Goal: Task Accomplishment & Management: Manage account settings

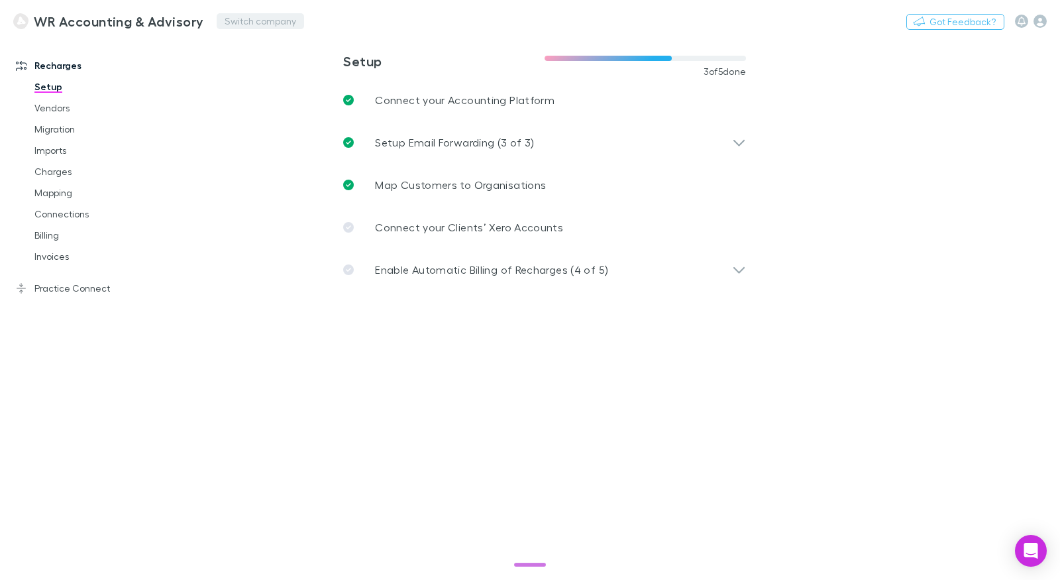
click at [241, 24] on button "Switch company" at bounding box center [260, 21] width 87 height 16
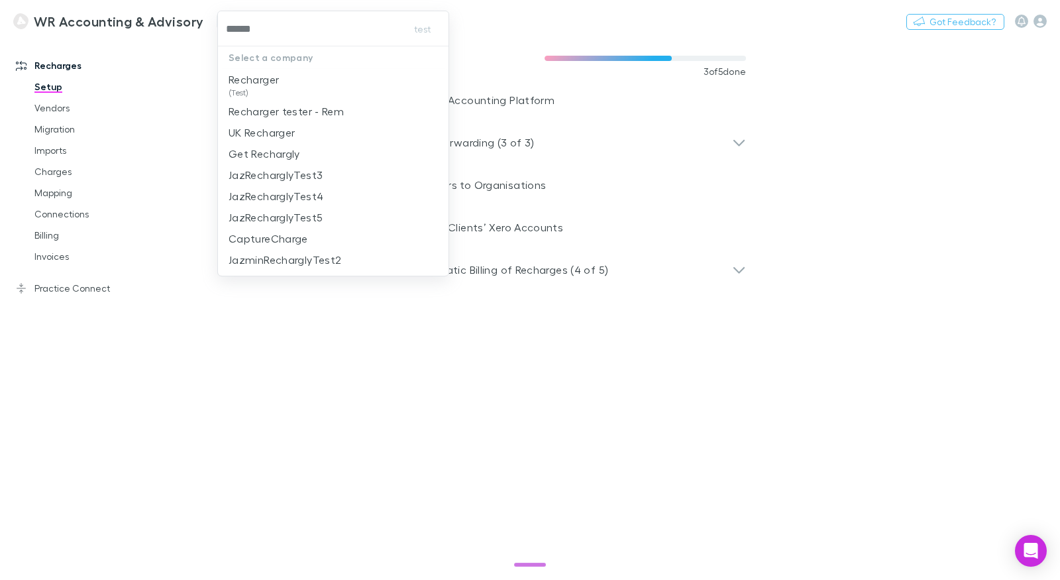
type input "*******"
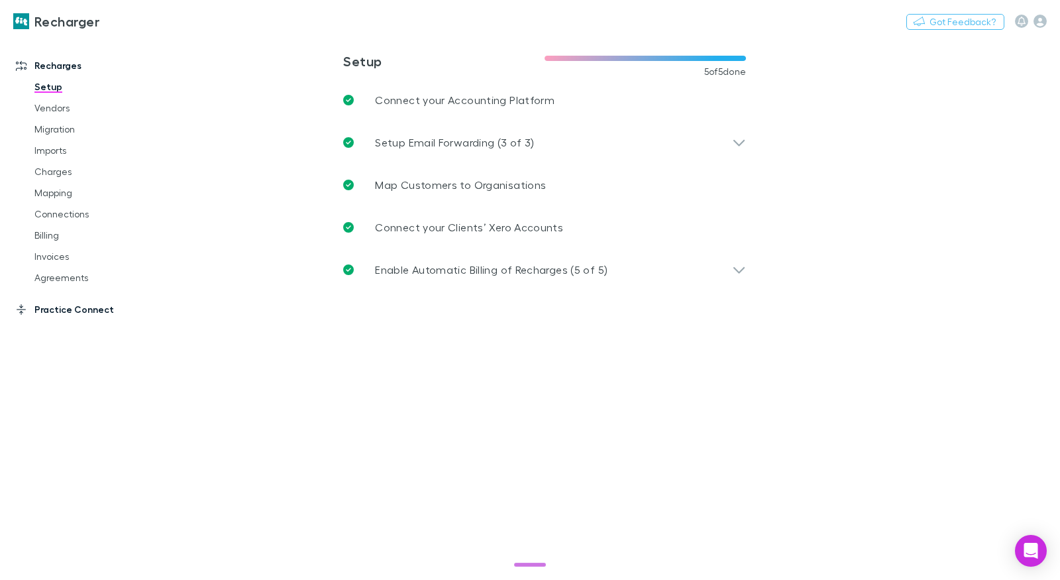
click at [79, 314] on link "Practice Connect" at bounding box center [84, 309] width 162 height 21
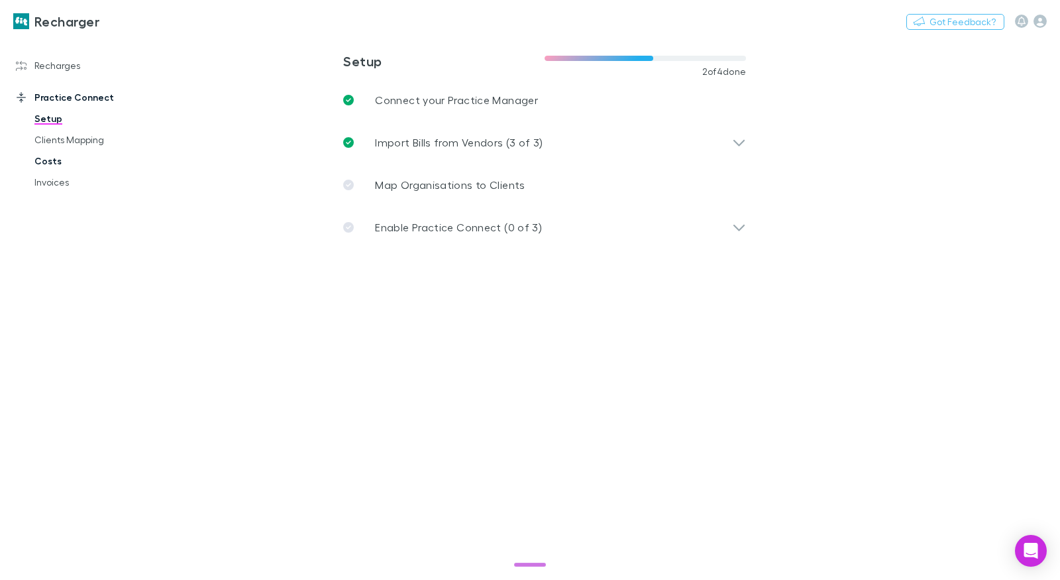
click at [56, 164] on link "Costs" at bounding box center [93, 160] width 144 height 21
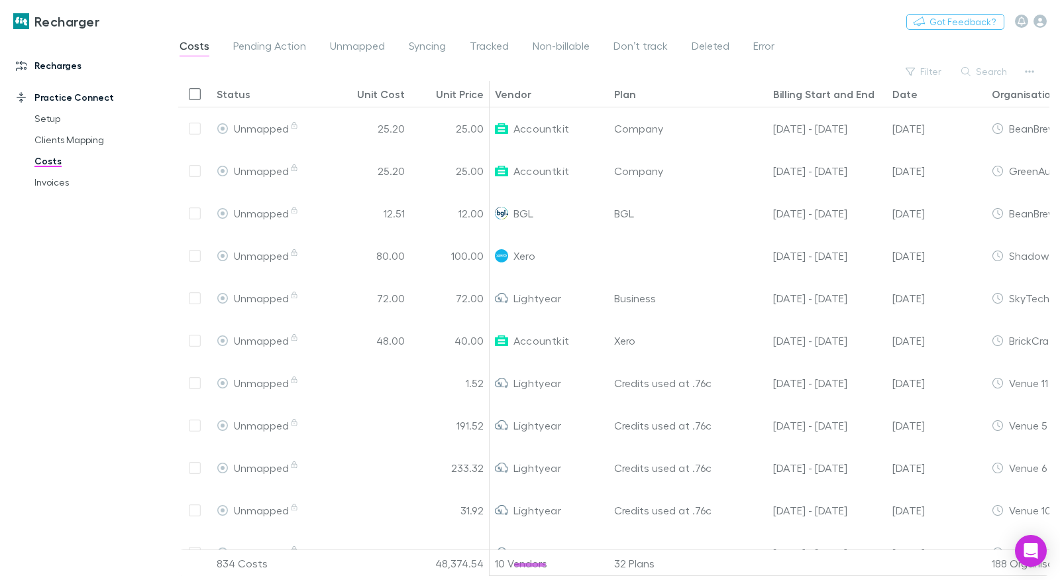
click at [56, 69] on link "Recharges" at bounding box center [84, 65] width 162 height 21
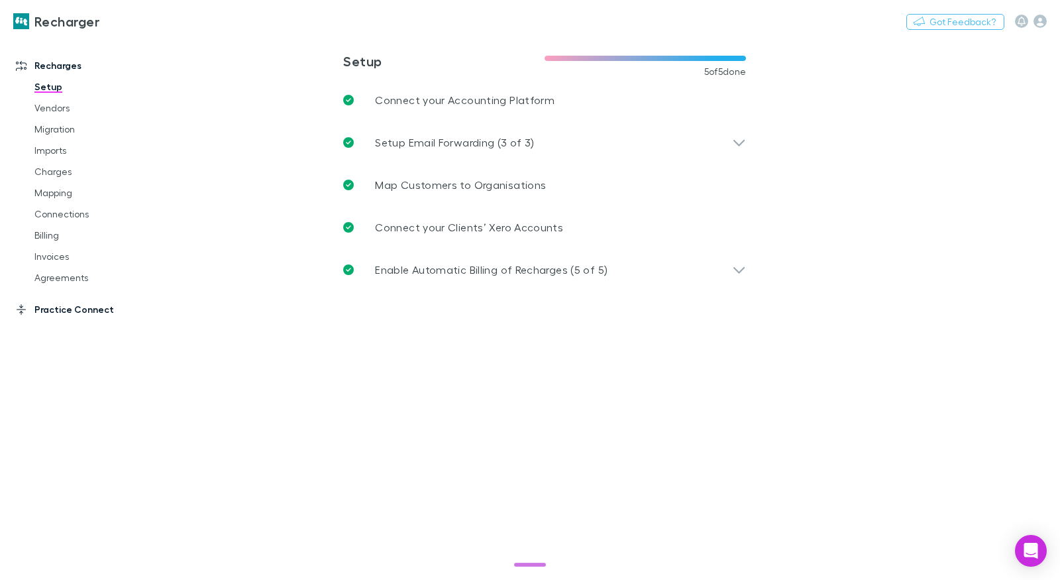
click at [70, 315] on link "Practice Connect" at bounding box center [84, 309] width 162 height 21
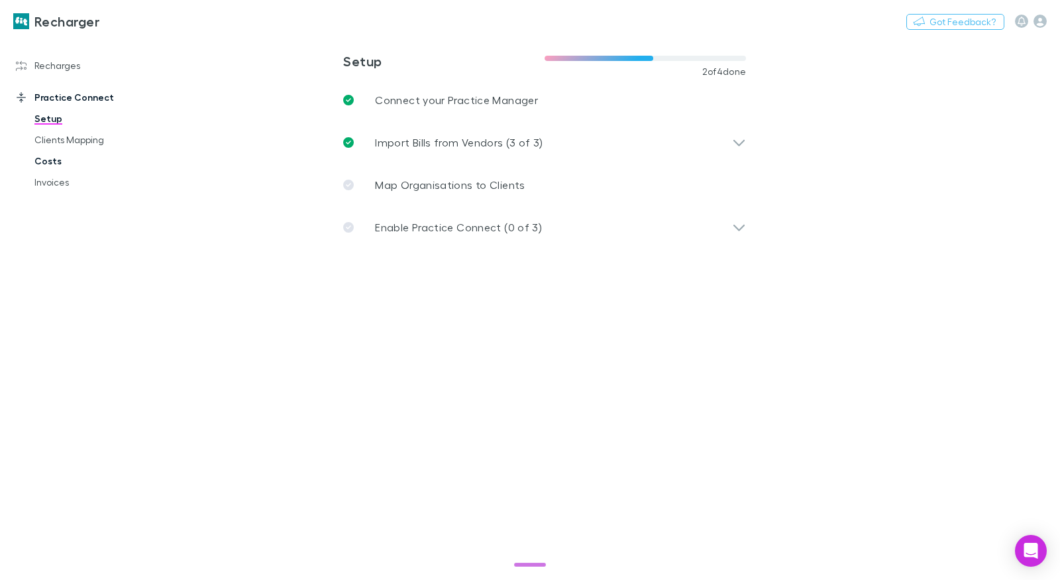
click at [48, 154] on link "Costs" at bounding box center [93, 160] width 144 height 21
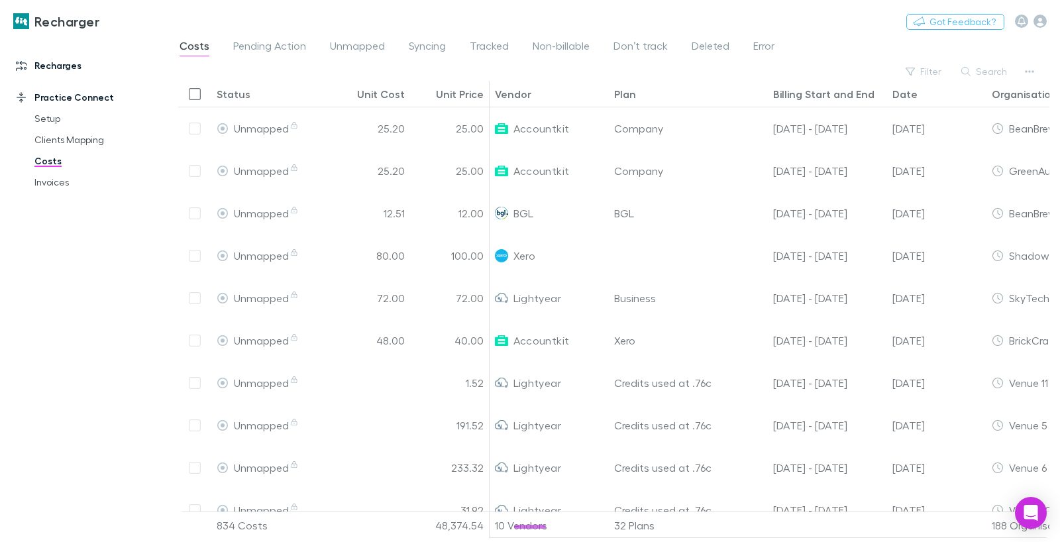
click at [36, 67] on link "Recharges" at bounding box center [84, 65] width 162 height 21
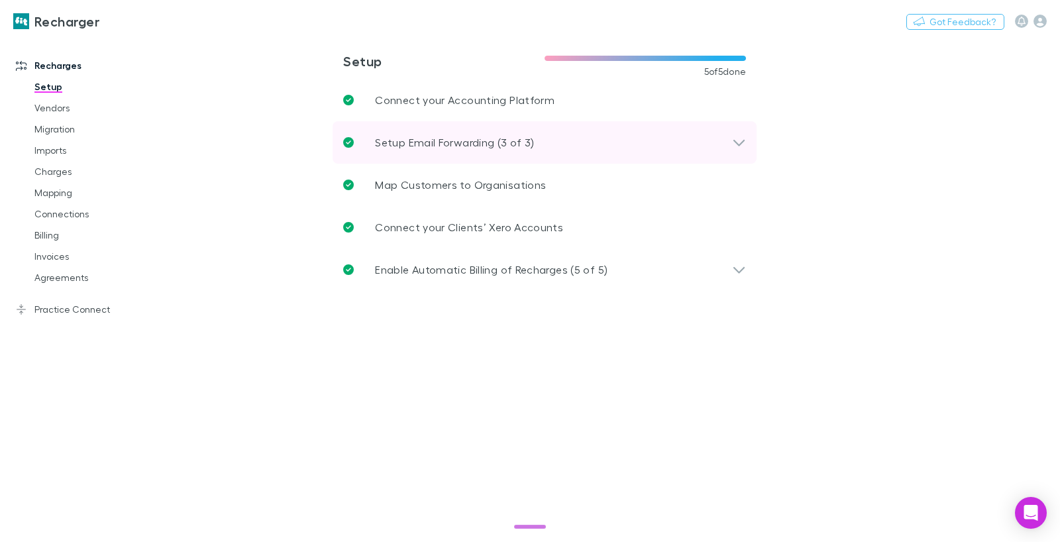
click at [471, 137] on p "Setup Email Forwarding (3 of 3)" at bounding box center [454, 143] width 159 height 16
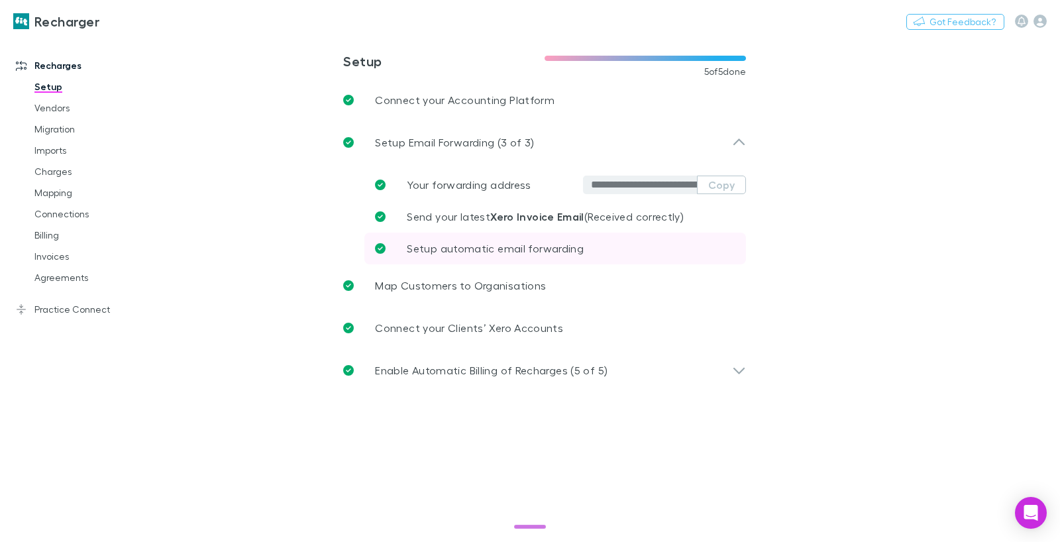
click at [472, 242] on p "Setup automatic email forwarding" at bounding box center [495, 249] width 177 height 16
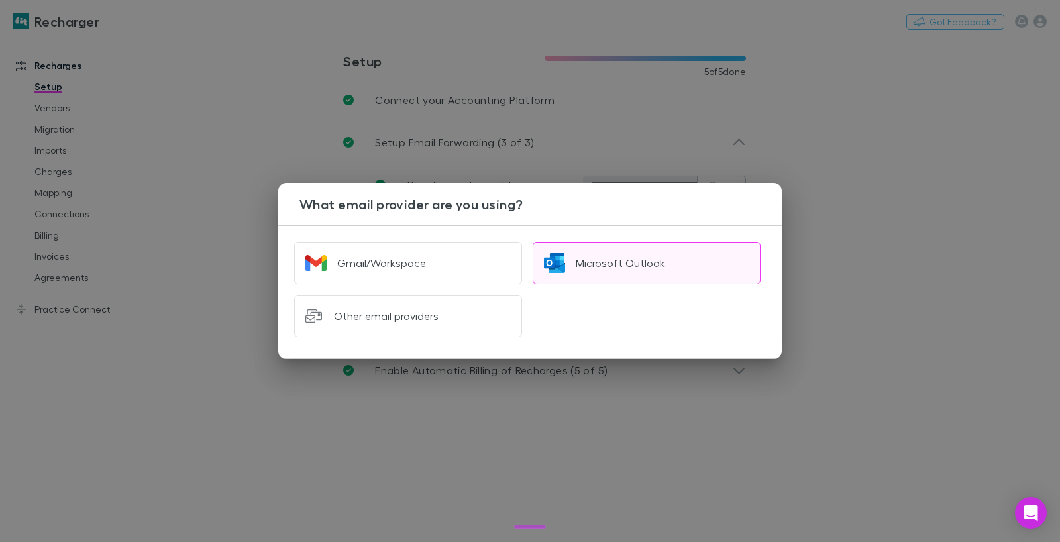
click at [565, 260] on img "button" at bounding box center [554, 262] width 21 height 21
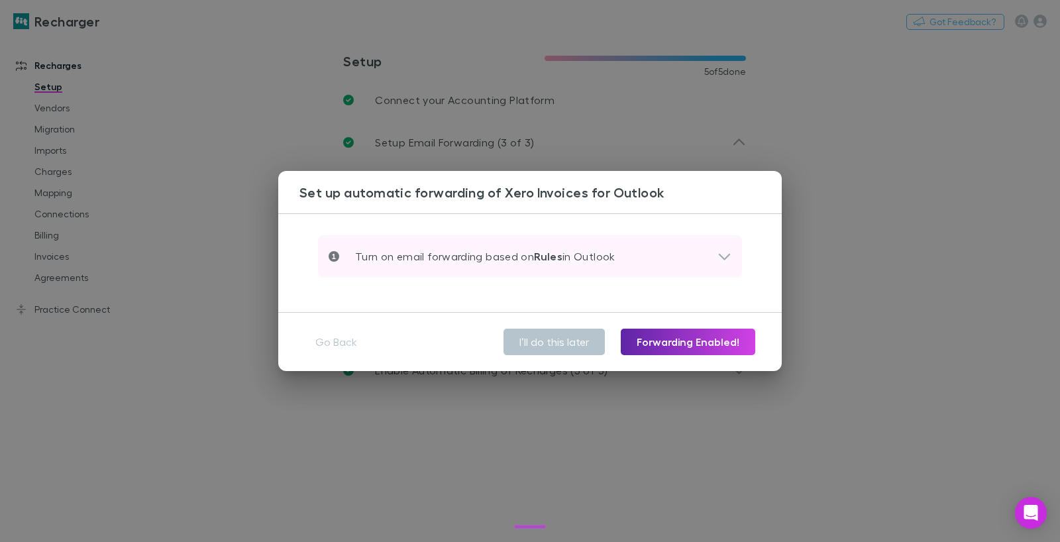
click at [539, 259] on strong "Rules" at bounding box center [548, 256] width 28 height 13
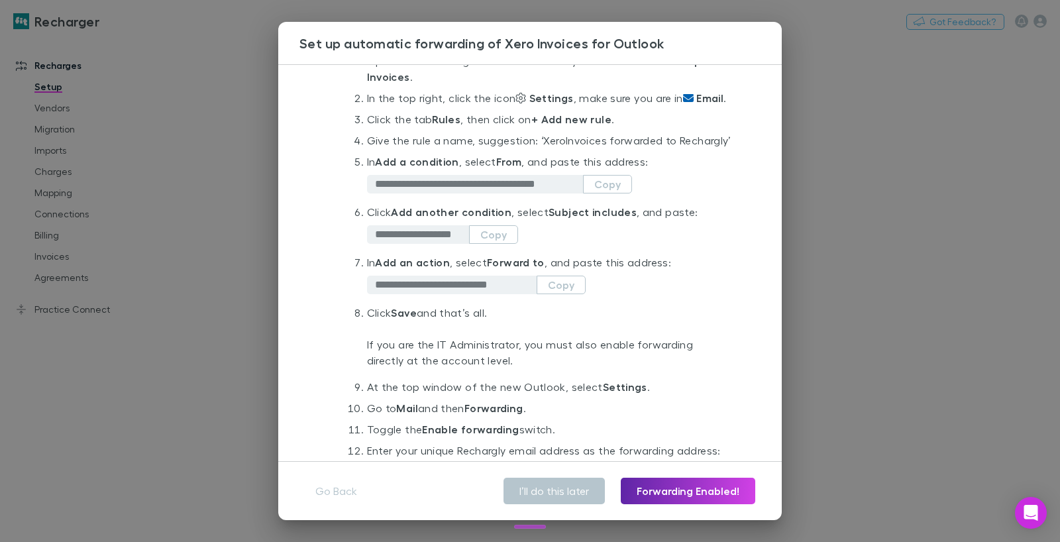
scroll to position [247, 0]
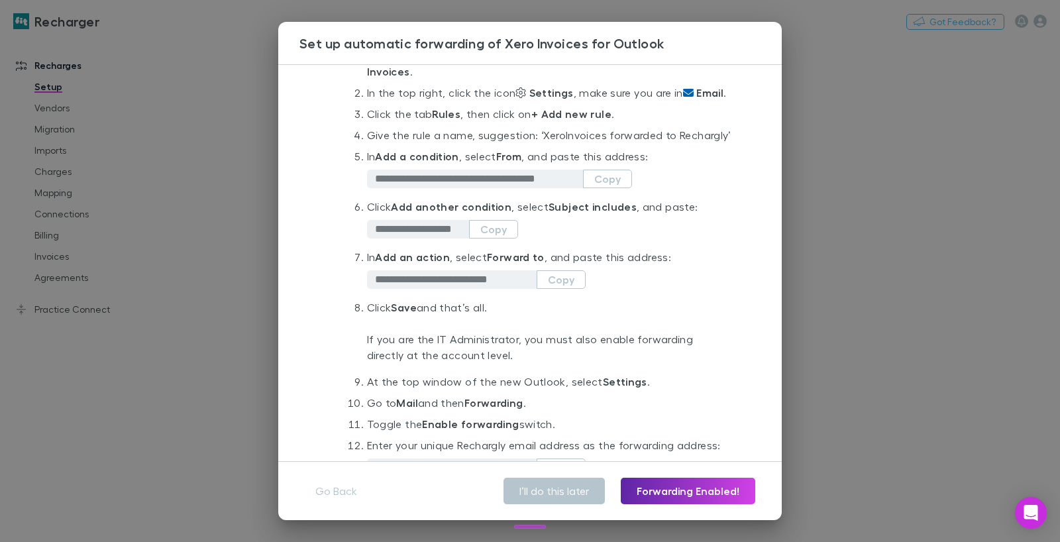
drag, startPoint x: 232, startPoint y: 298, endPoint x: 223, endPoint y: 284, distance: 15.8
click at [232, 298] on div "**********" at bounding box center [530, 271] width 1060 height 542
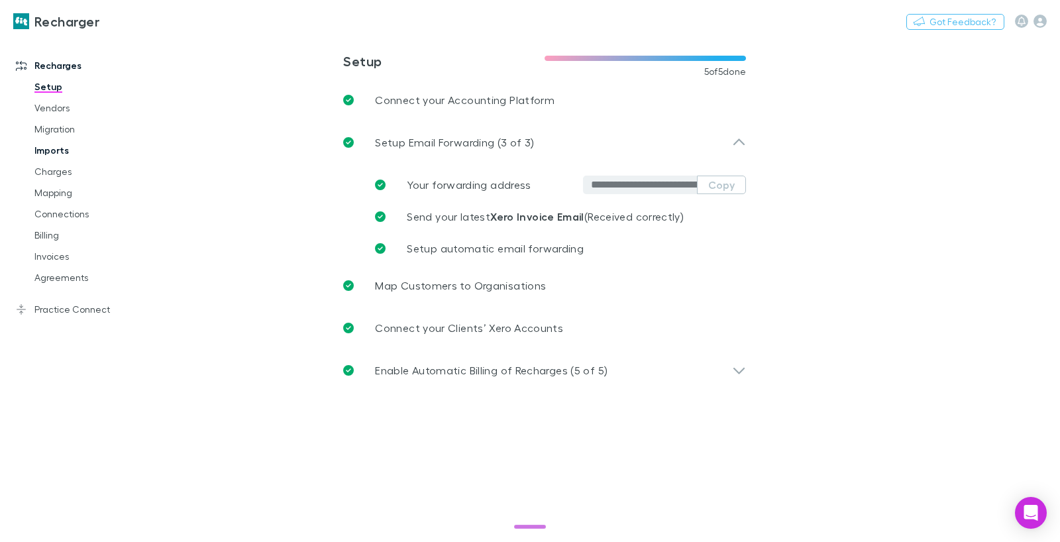
click at [56, 152] on link "Imports" at bounding box center [93, 150] width 144 height 21
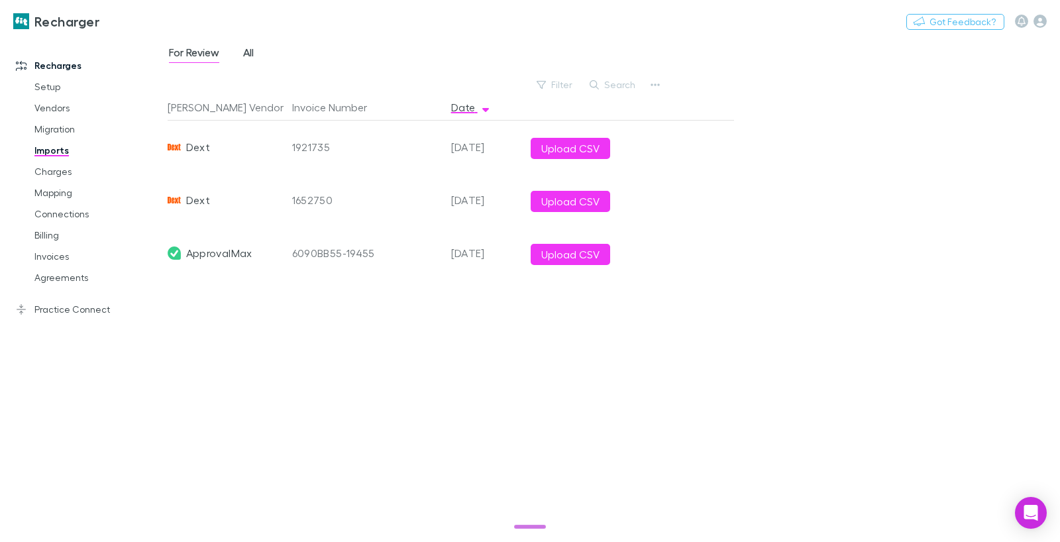
click at [245, 55] on span "All" at bounding box center [248, 54] width 11 height 17
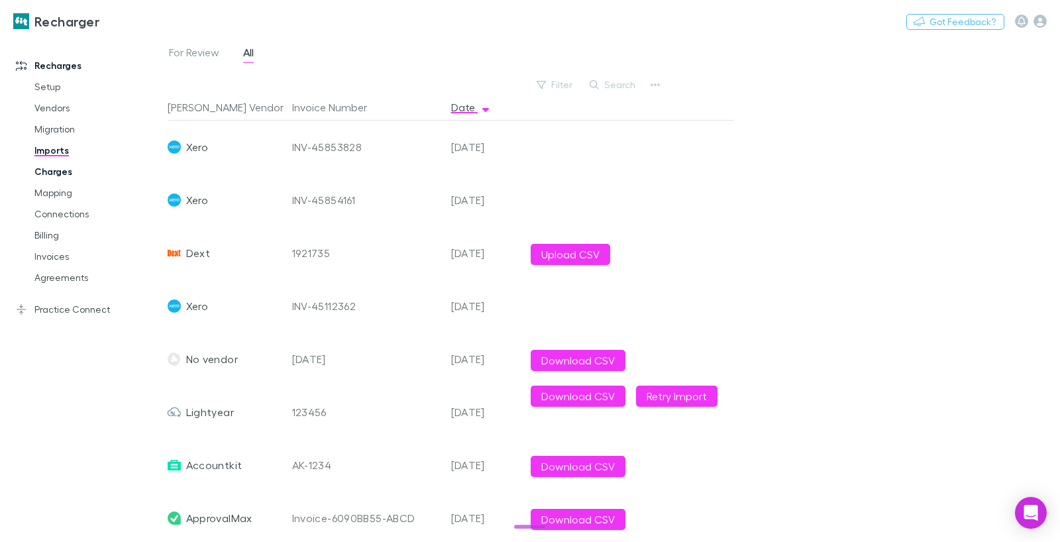
click at [75, 168] on link "Charges" at bounding box center [93, 171] width 144 height 21
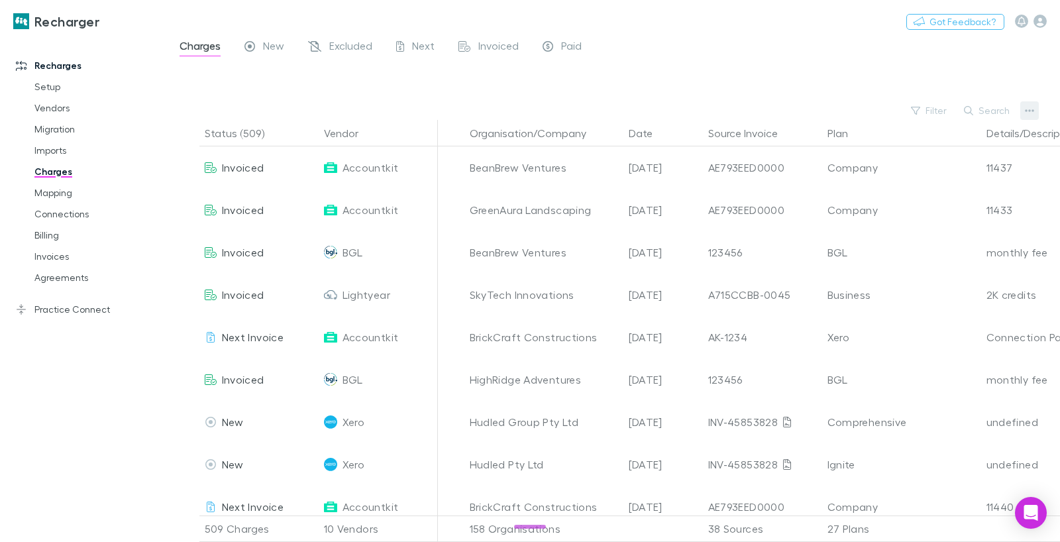
click at [1032, 108] on icon "button" at bounding box center [1029, 110] width 9 height 11
click at [932, 164] on p "Plan exclusions" at bounding box center [947, 161] width 161 height 16
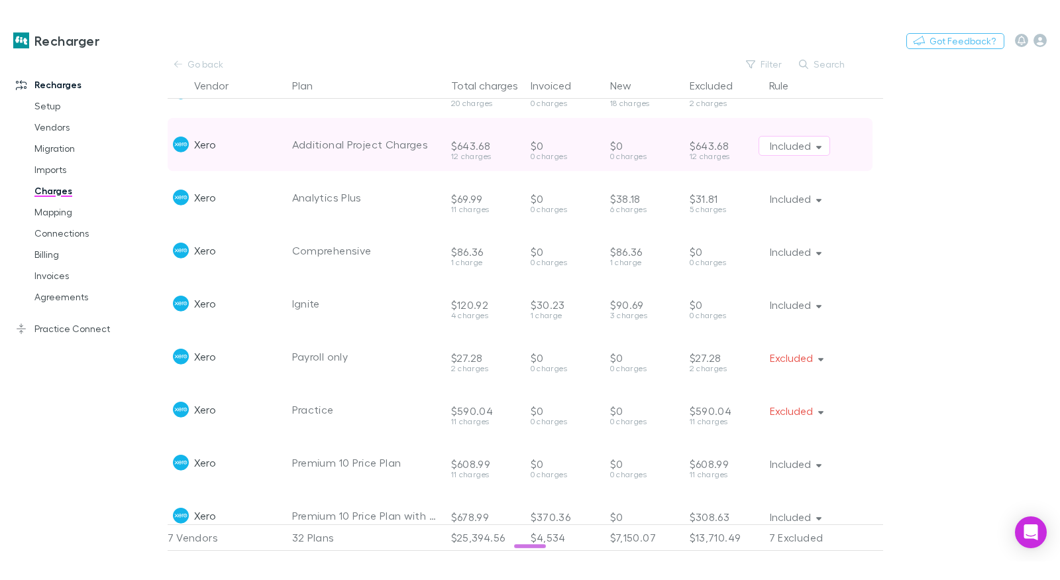
scroll to position [620, 0]
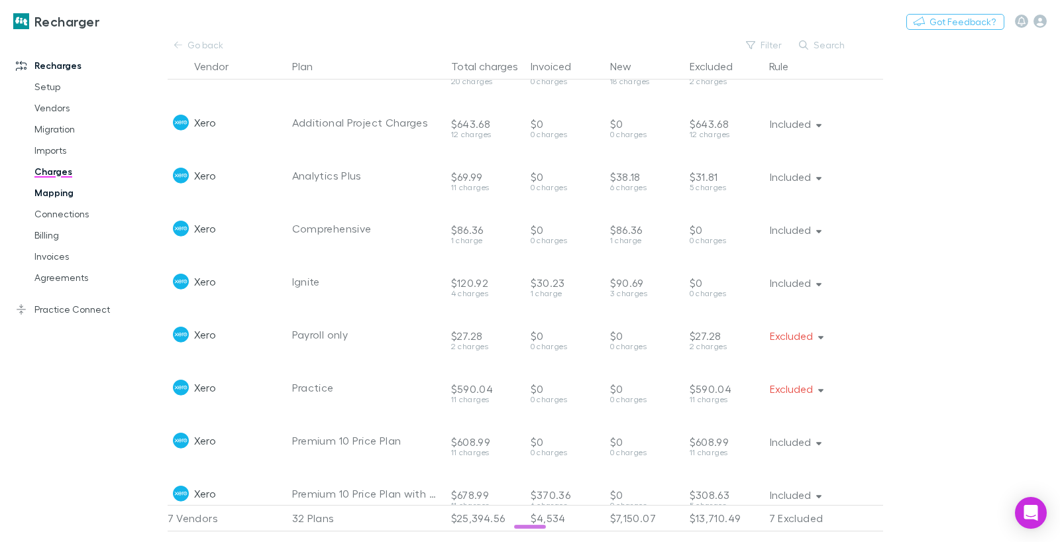
click at [64, 196] on link "Mapping" at bounding box center [93, 192] width 144 height 21
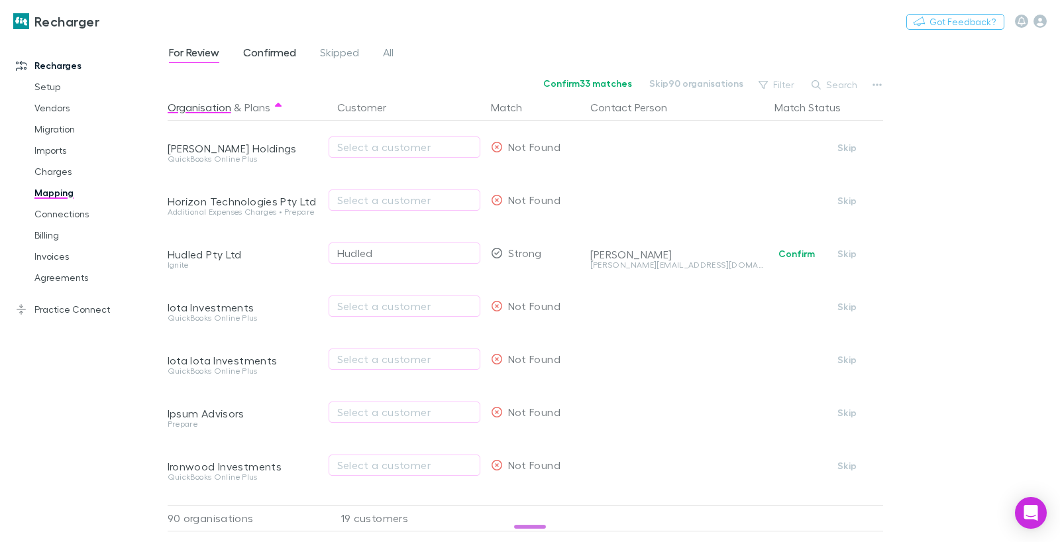
click at [274, 46] on span "Confirmed" at bounding box center [269, 54] width 53 height 17
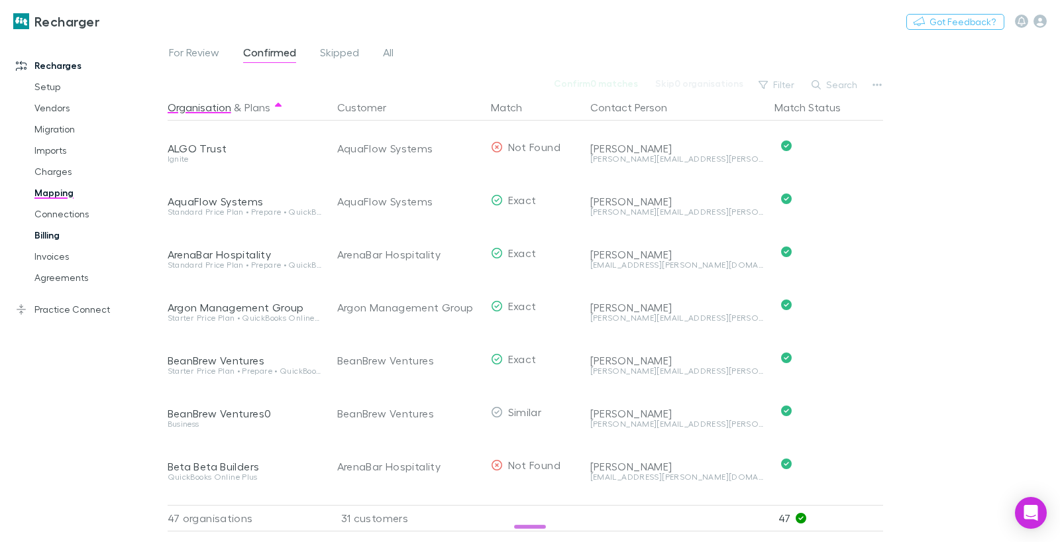
click at [32, 245] on link "Billing" at bounding box center [93, 235] width 144 height 21
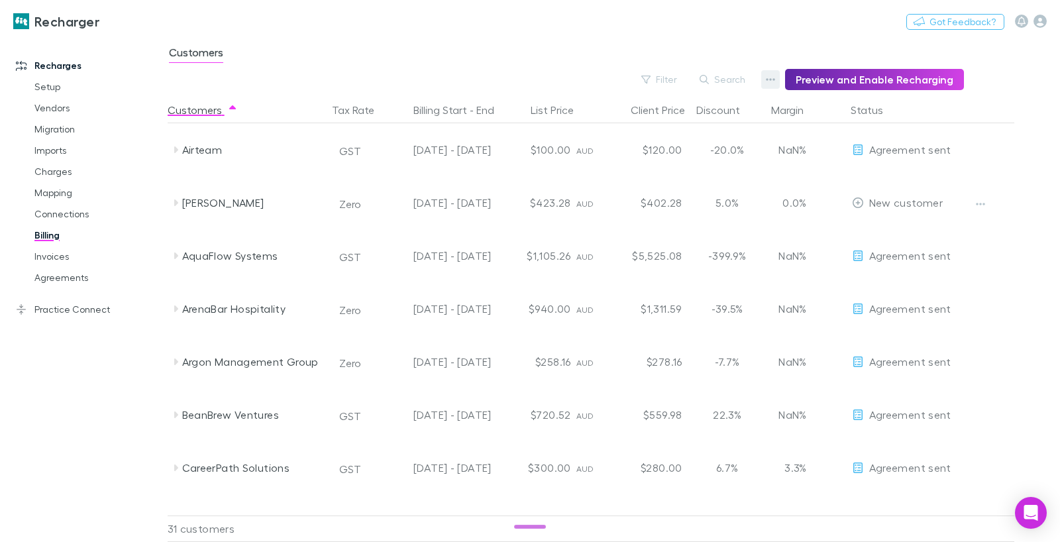
click at [771, 76] on button "button" at bounding box center [770, 79] width 19 height 19
click at [685, 126] on p "Discount Split" at bounding box center [694, 123] width 161 height 16
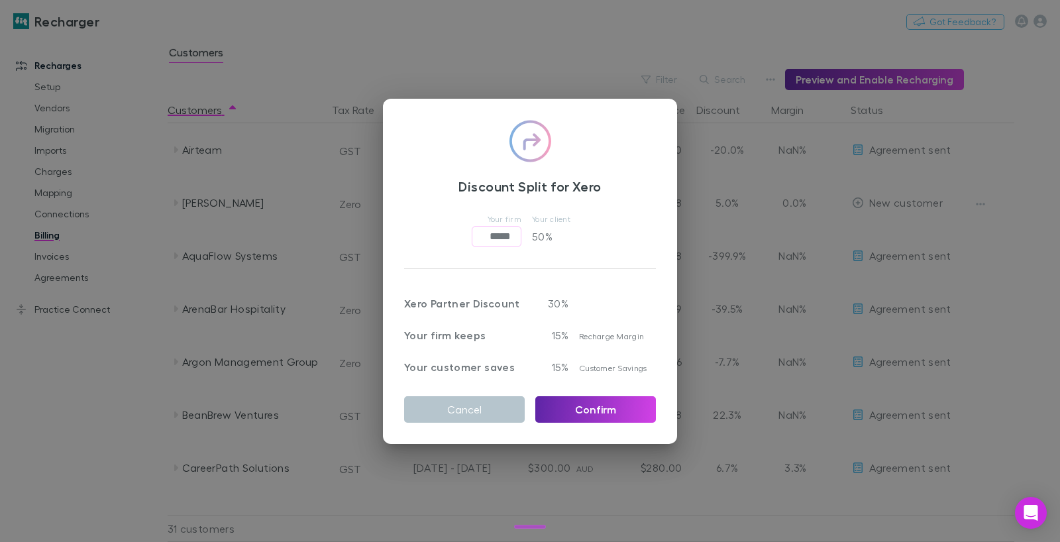
click at [727, 76] on div "Discount Split for Xero Your firm ***** ​ Your client 50 % Xero Partner Discoun…" at bounding box center [530, 271] width 1060 height 542
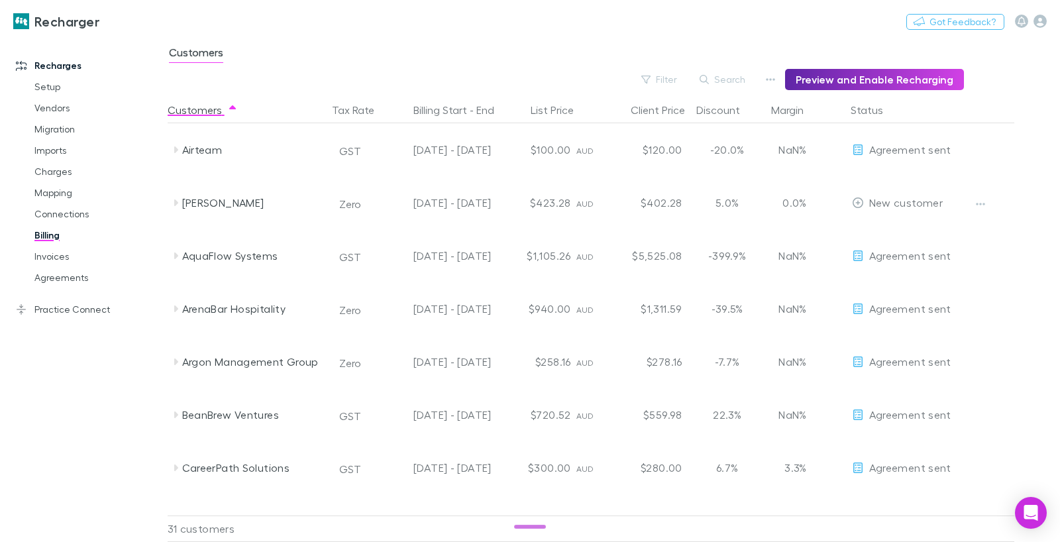
click at [766, 82] on div "Filter Search Preview and Enable Recharging" at bounding box center [566, 79] width 796 height 21
click at [771, 80] on button "button" at bounding box center [770, 79] width 19 height 19
click at [657, 137] on li "Admin Fee" at bounding box center [695, 147] width 182 height 24
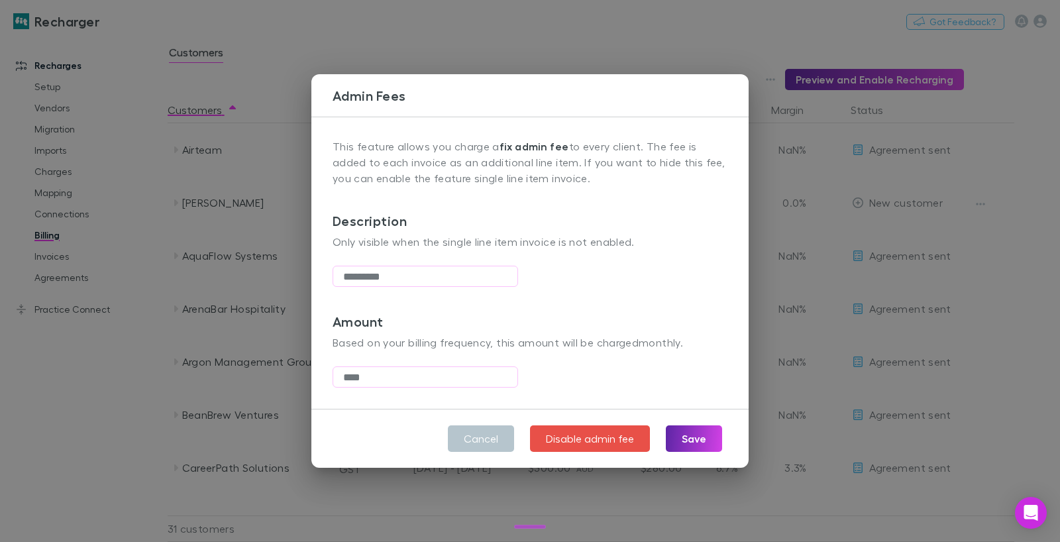
click at [571, 64] on div "Admin Fees This feature allows you charge a fix admin fee to every client. The …" at bounding box center [530, 271] width 1060 height 542
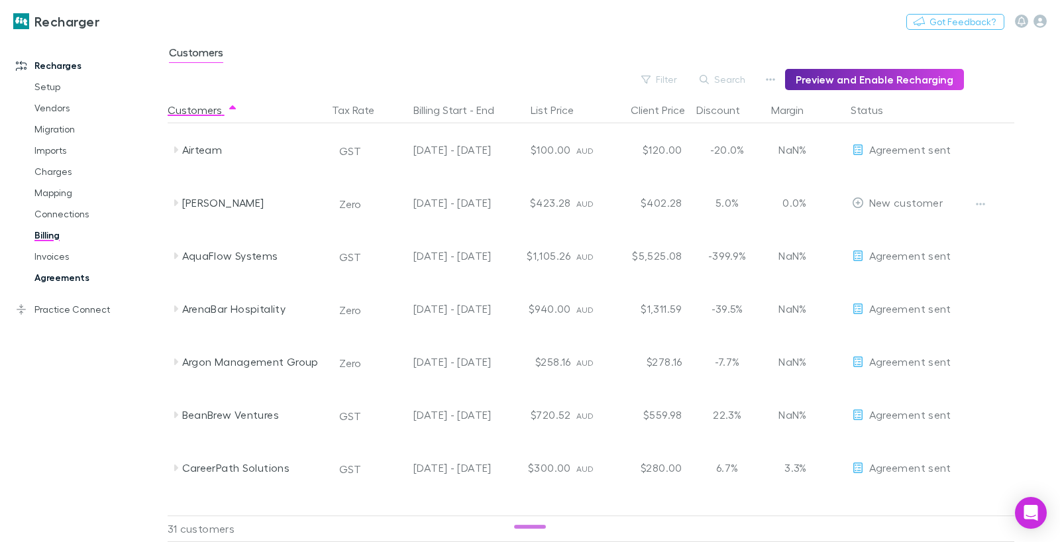
click at [74, 282] on link "Agreements" at bounding box center [93, 277] width 144 height 21
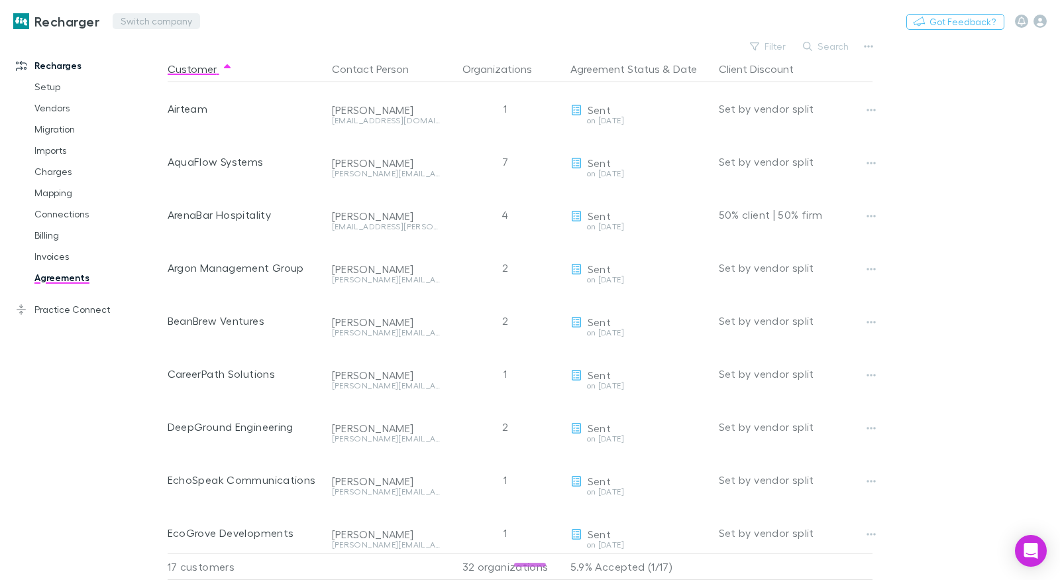
click at [174, 21] on button "Switch company" at bounding box center [156, 21] width 87 height 16
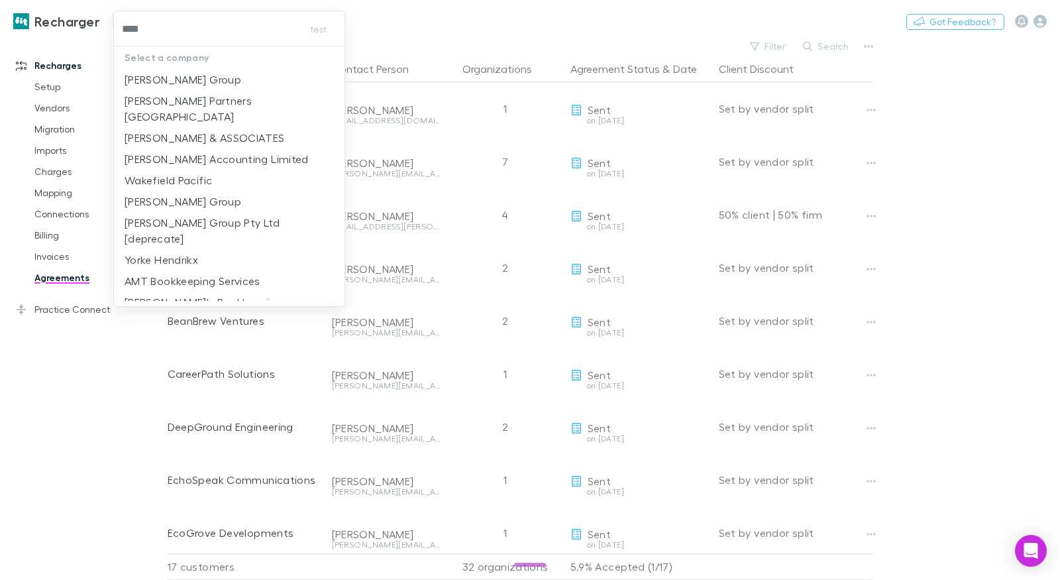
type input "*****"
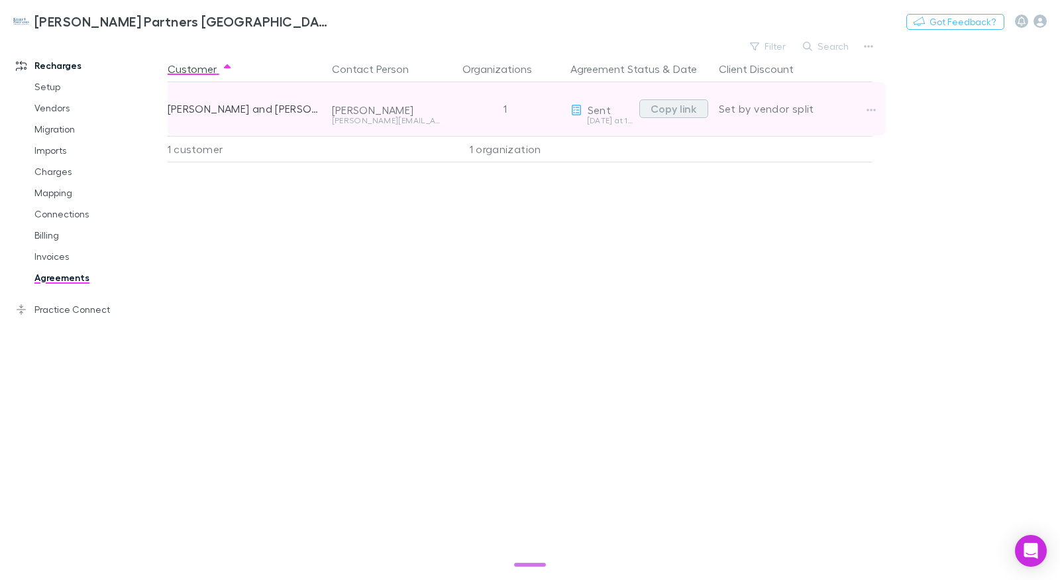
click at [681, 115] on button "Copy link" at bounding box center [673, 108] width 69 height 19
